Goal: Task Accomplishment & Management: Use online tool/utility

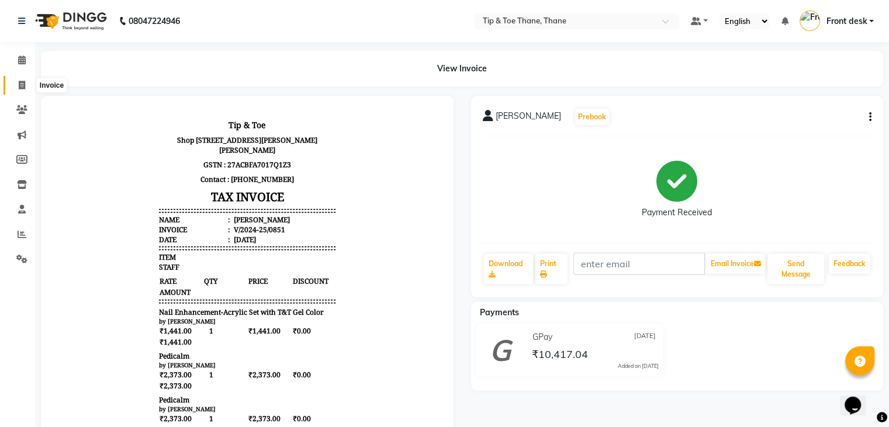
click at [17, 79] on span at bounding box center [22, 85] width 20 height 13
select select "5603"
select select "service"
